Goal: Check status: Check status

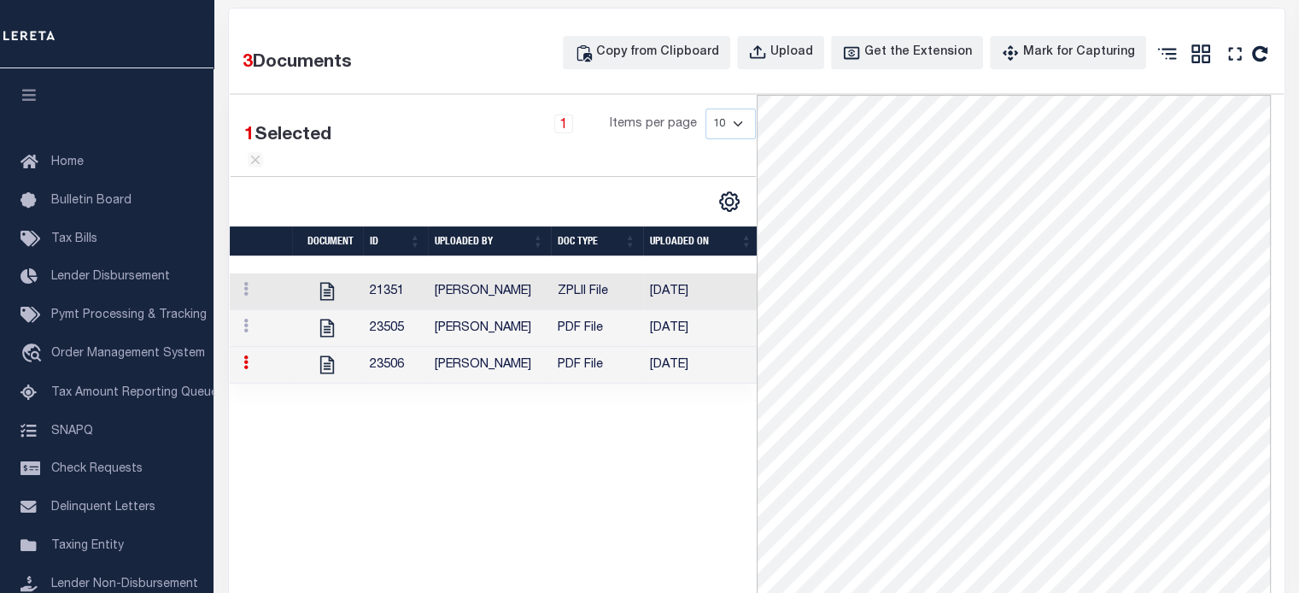
scroll to position [342, 0]
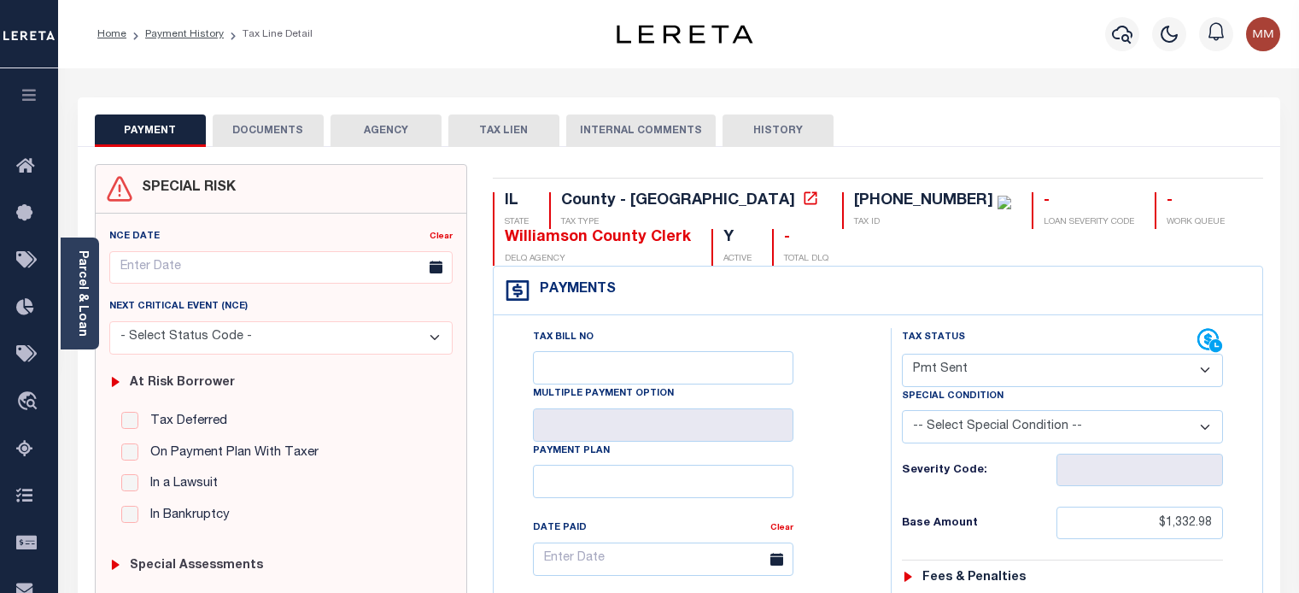
select select "SNT"
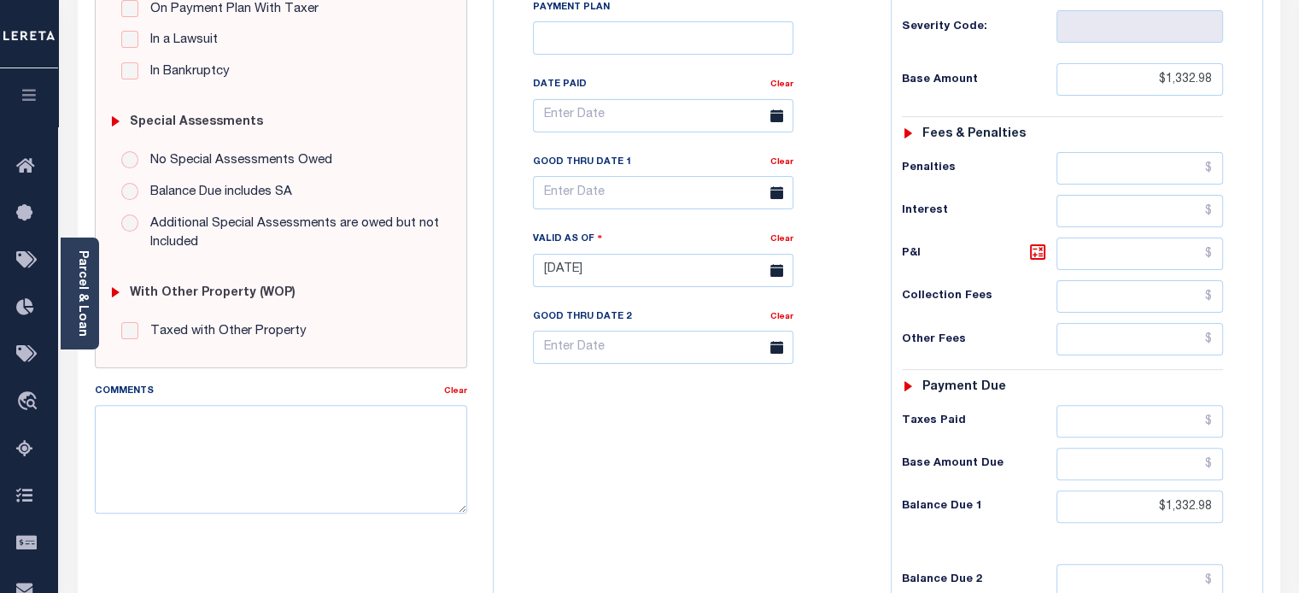
scroll to position [16, 0]
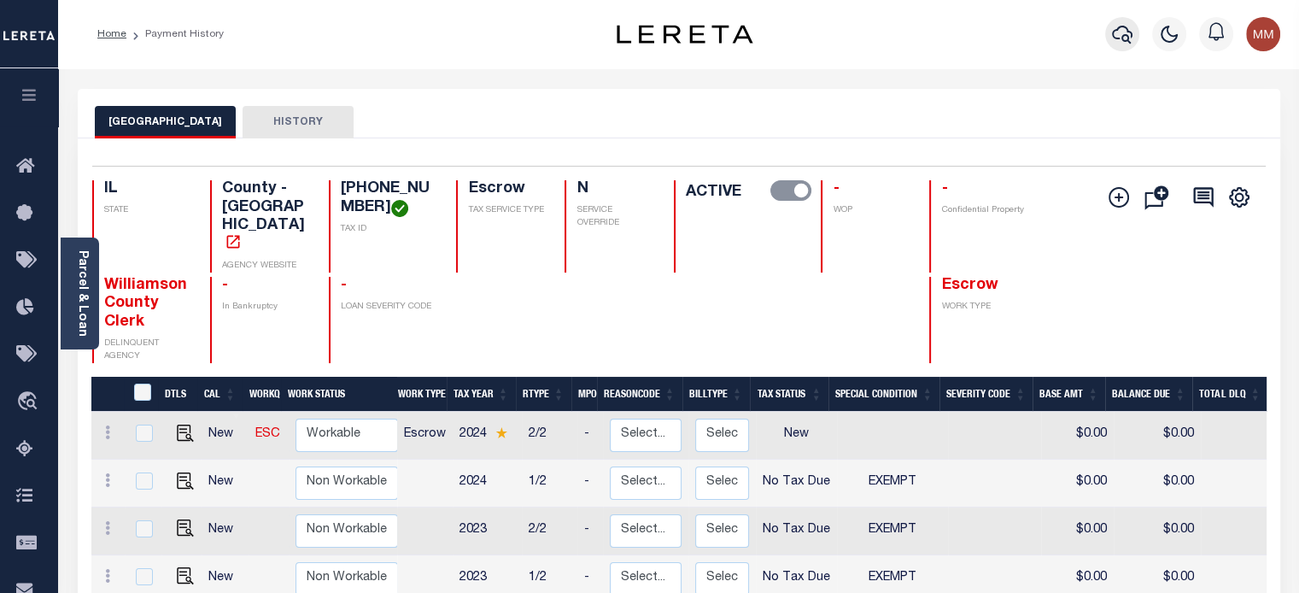
click at [1122, 32] on icon "button" at bounding box center [1122, 34] width 20 height 20
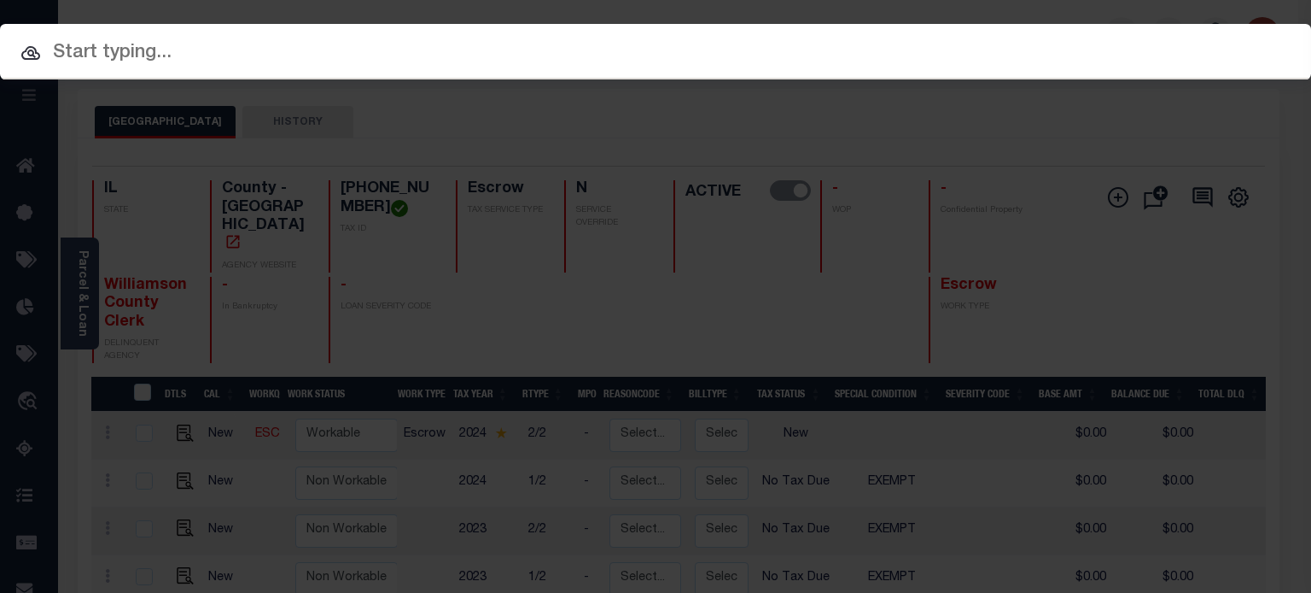
click at [488, 50] on input "text" at bounding box center [655, 53] width 1311 height 30
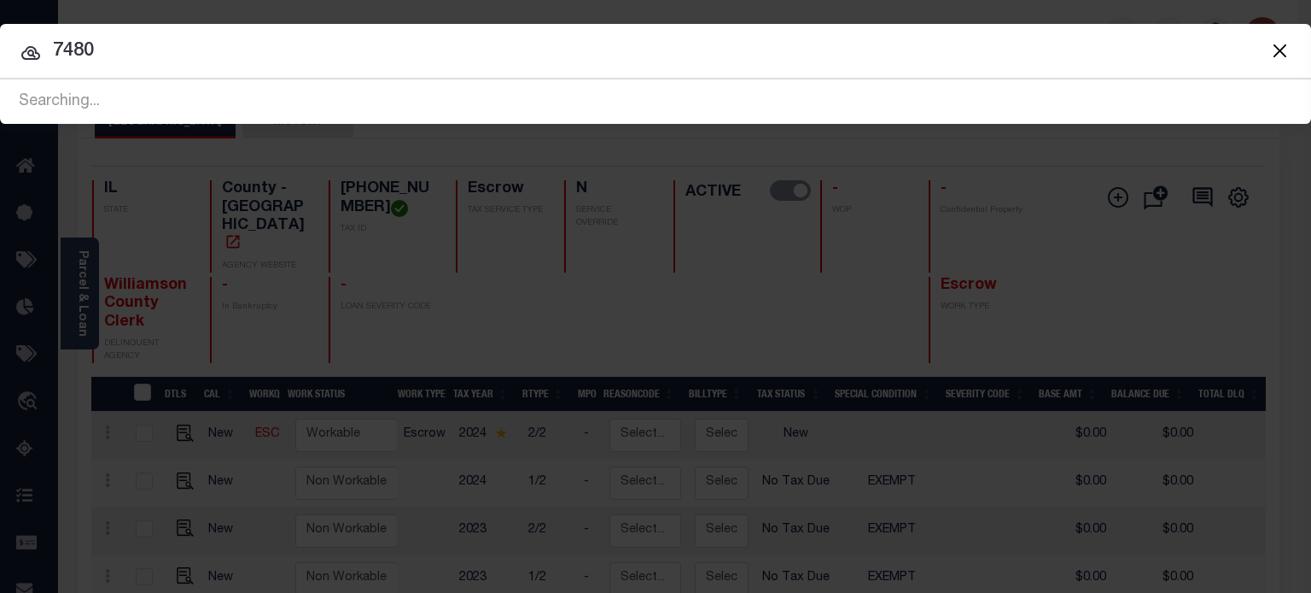
type input "7480"
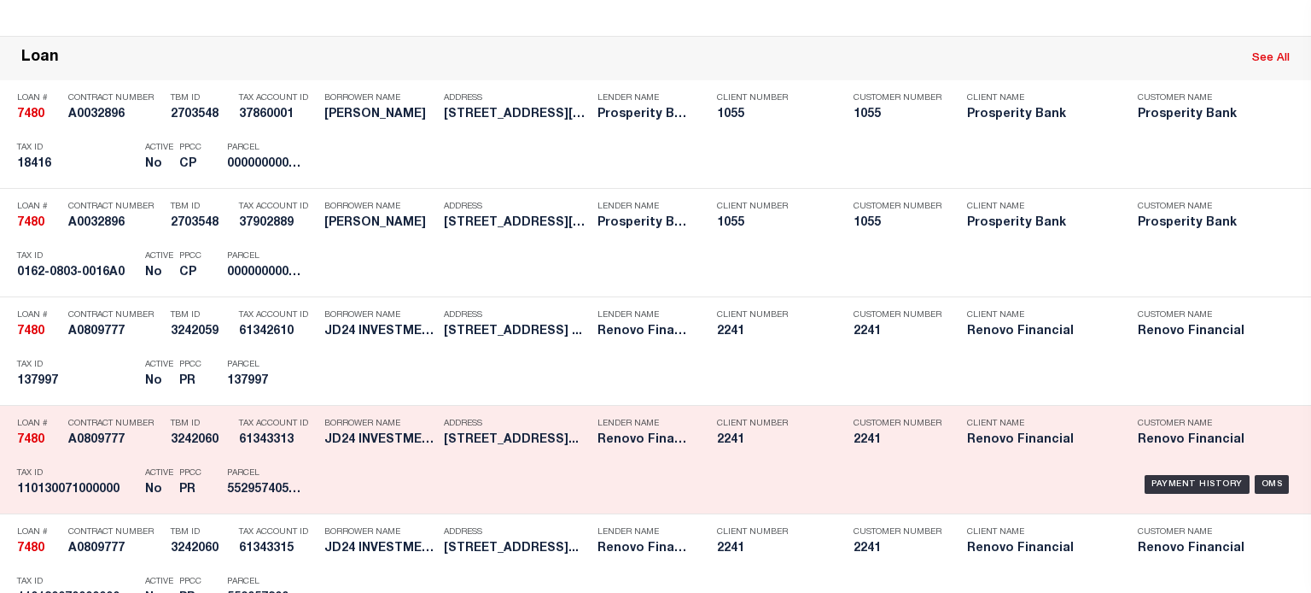
scroll to position [512, 0]
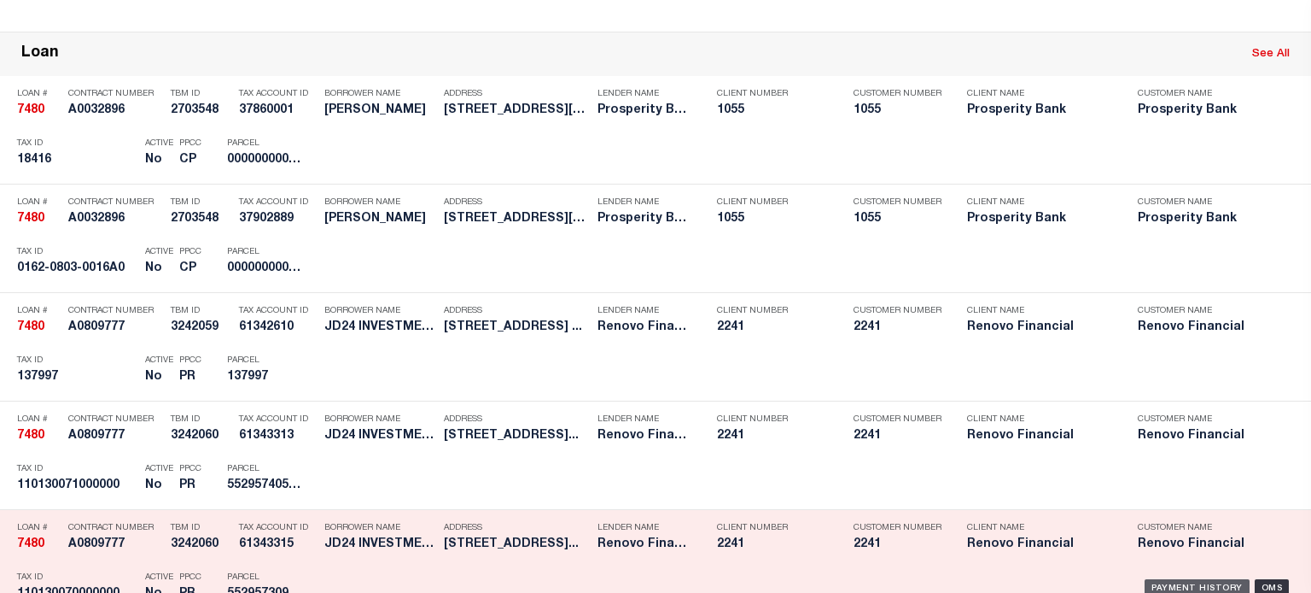
click at [1175, 585] on div "Payment History" at bounding box center [1197, 588] width 105 height 19
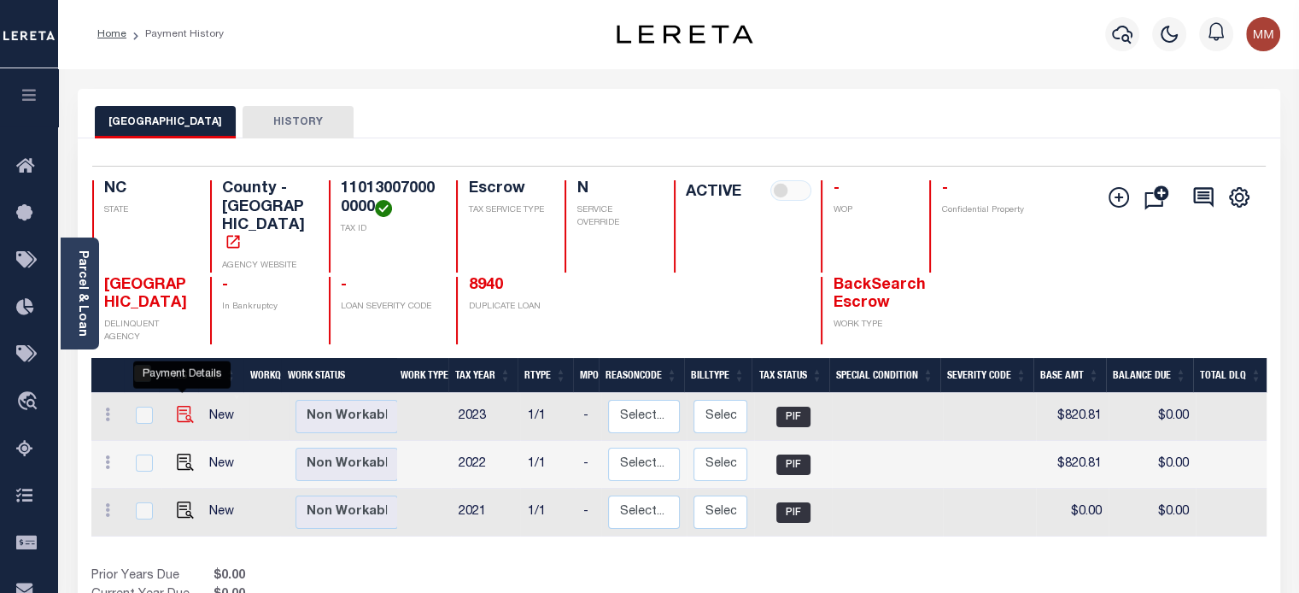
click at [178, 406] on img "" at bounding box center [185, 414] width 17 height 17
checkbox input "true"
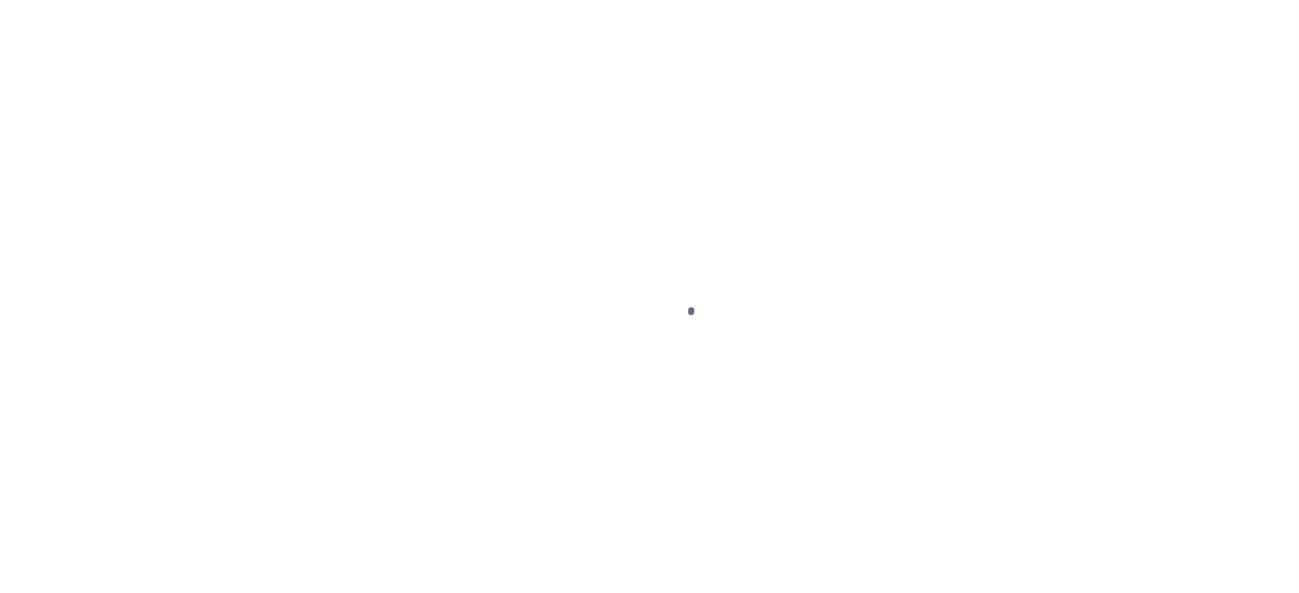
select select "PIF"
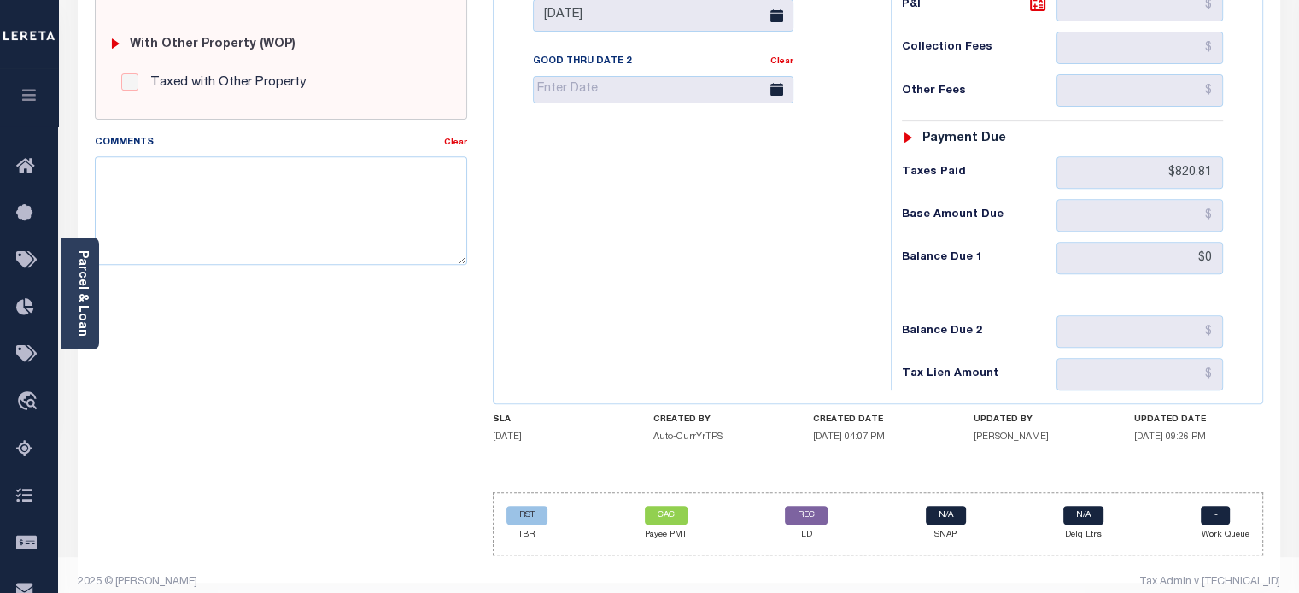
scroll to position [696, 0]
